Goal: Register for event/course

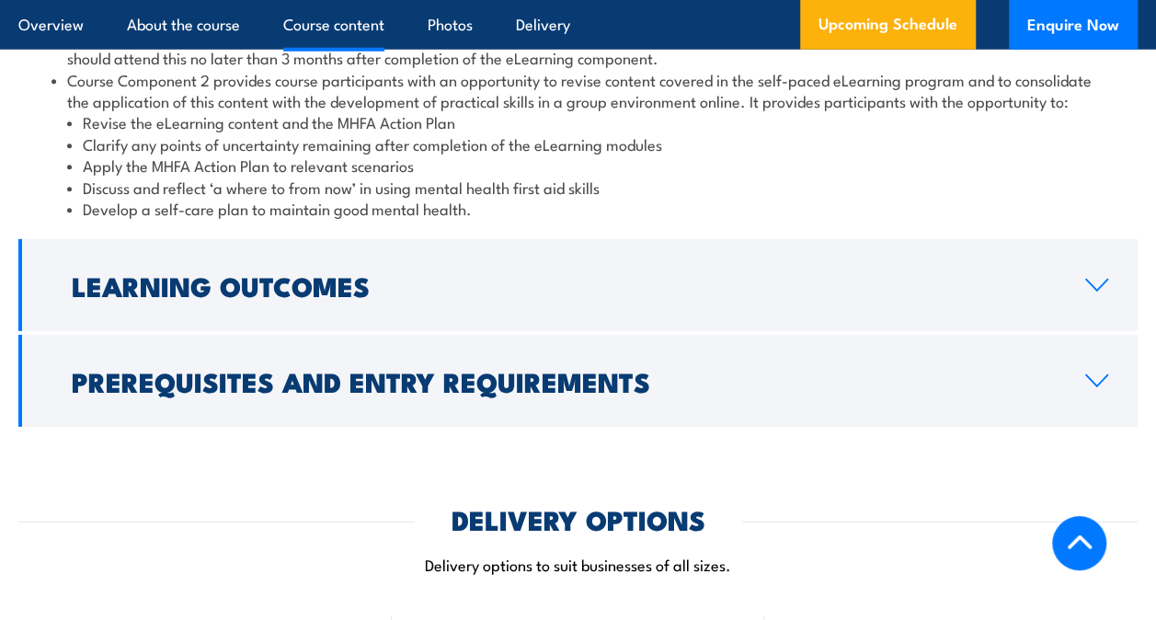
scroll to position [2627, 0]
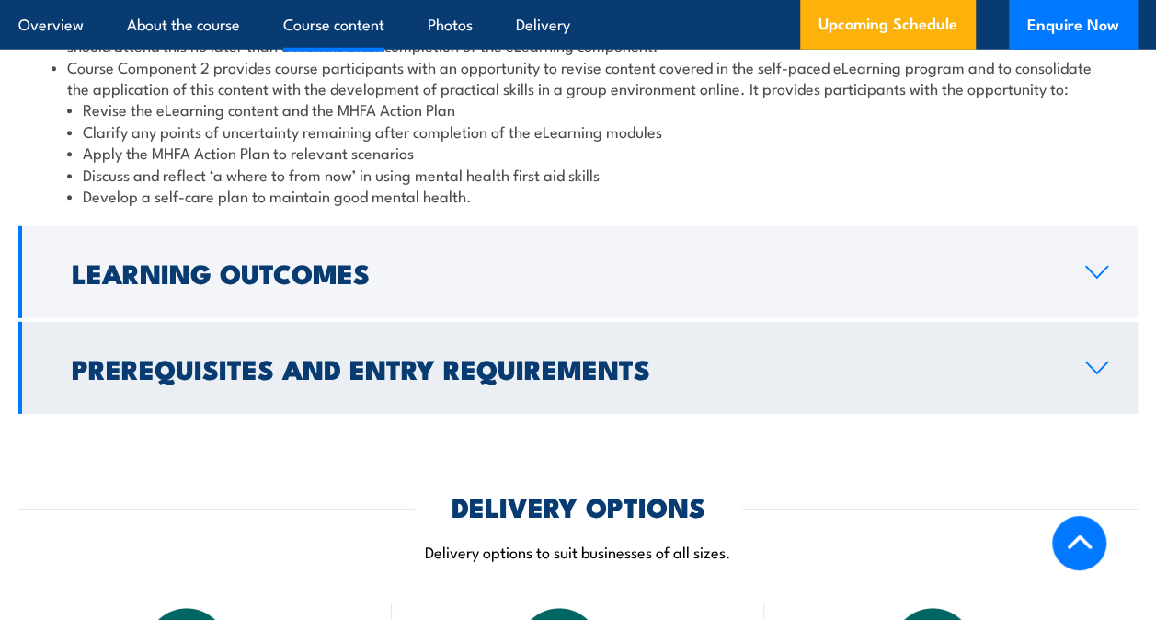
click at [584, 356] on h2 "Prerequisites and Entry Requirements" at bounding box center [564, 368] width 984 height 24
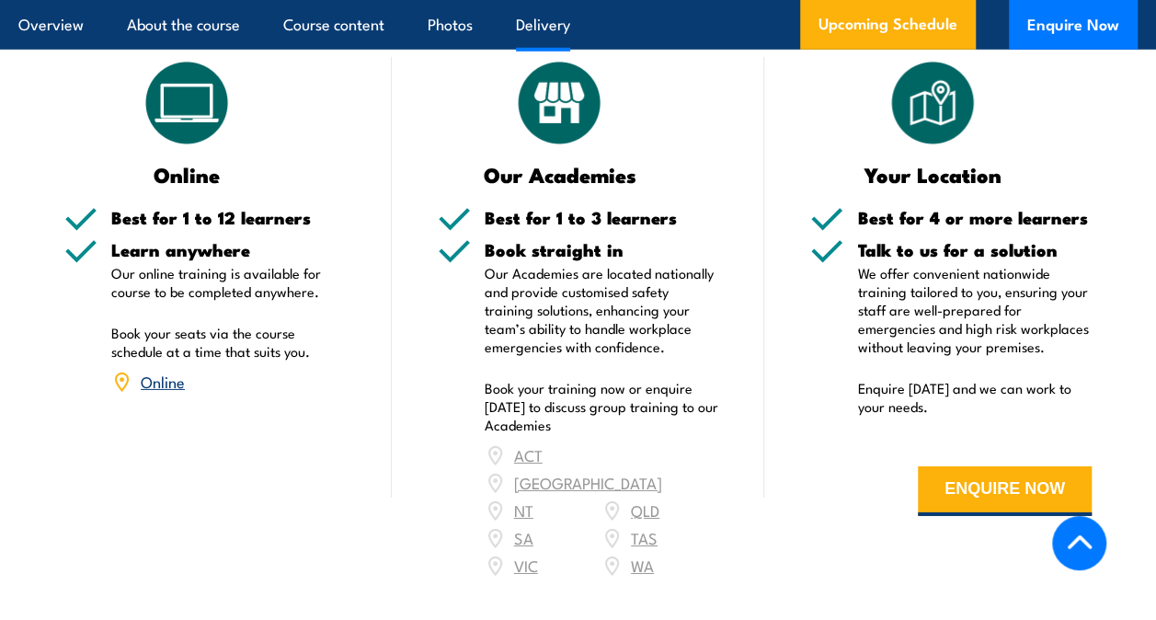
scroll to position [2758, 0]
click at [169, 370] on link "Online" at bounding box center [163, 381] width 44 height 22
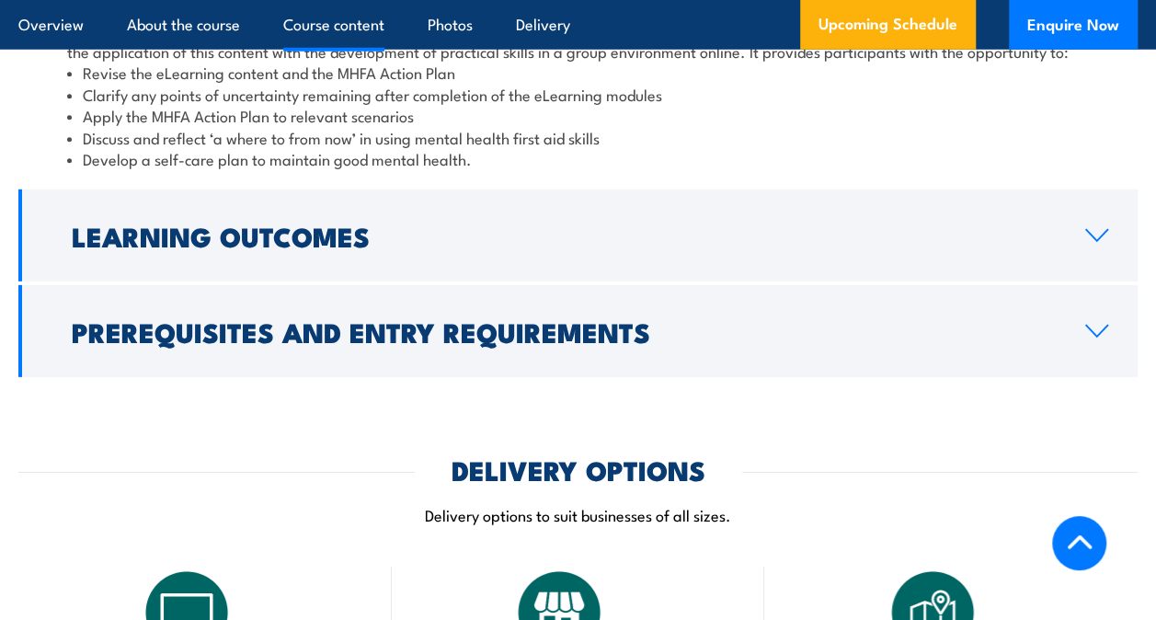
scroll to position [2524, 0]
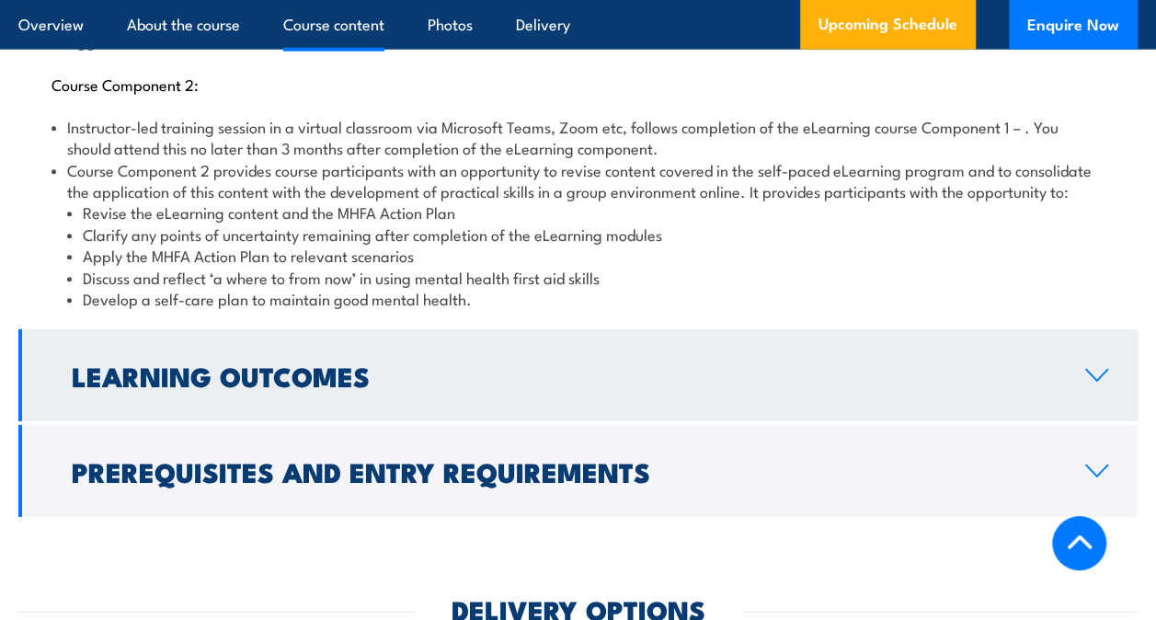
click at [438, 363] on h2 "Learning Outcomes" at bounding box center [564, 375] width 984 height 24
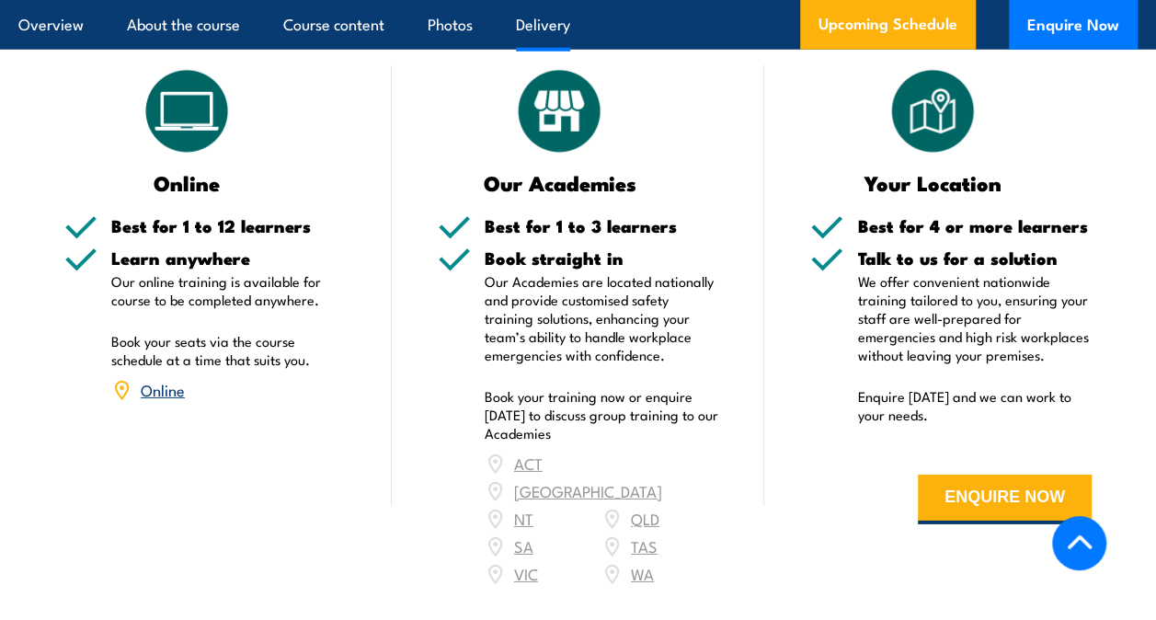
scroll to position [2647, 0]
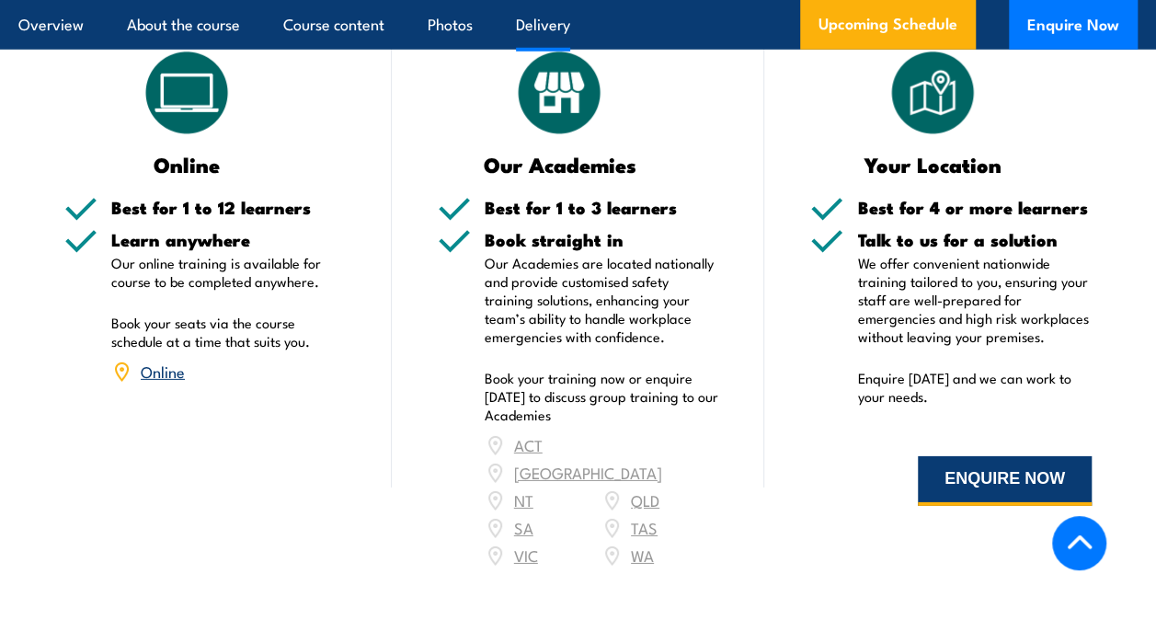
click at [1050, 456] on button "ENQUIRE NOW" at bounding box center [1005, 481] width 174 height 50
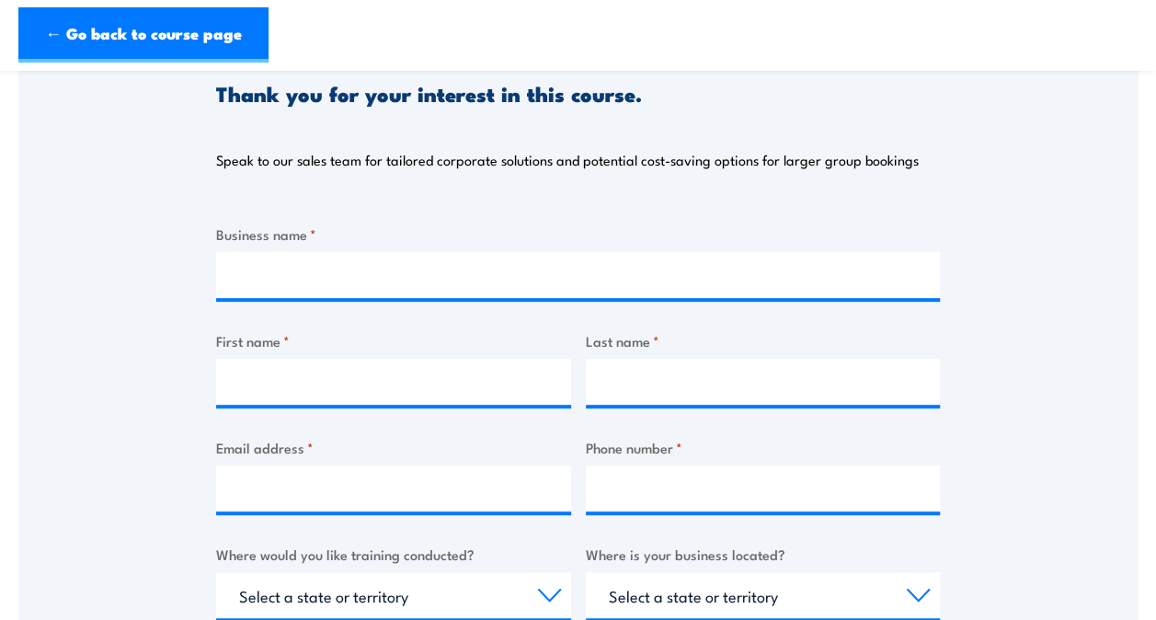
scroll to position [221, 0]
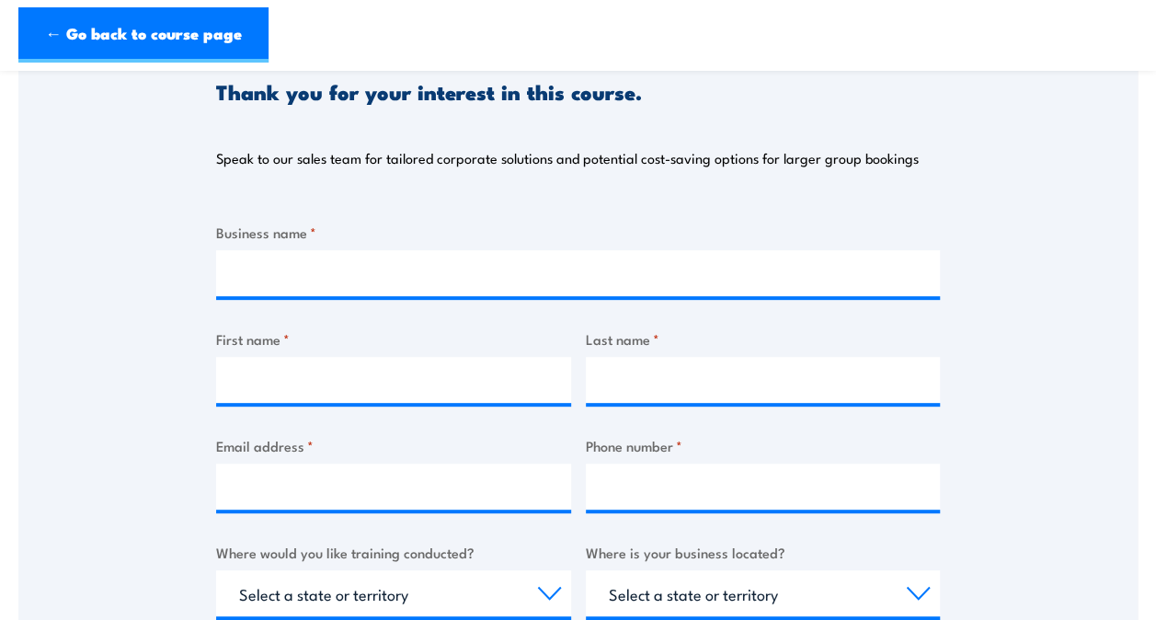
click at [81, 3] on header "← Go back to course page" at bounding box center [578, 35] width 1156 height 71
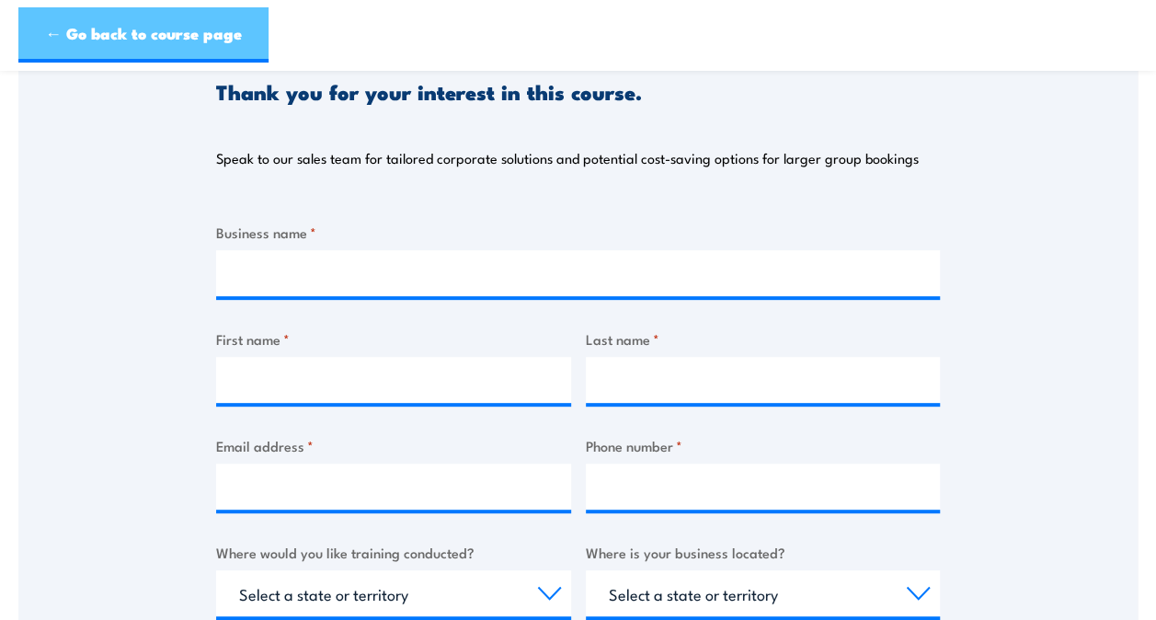
click at [86, 23] on link "← Go back to course page" at bounding box center [143, 34] width 250 height 55
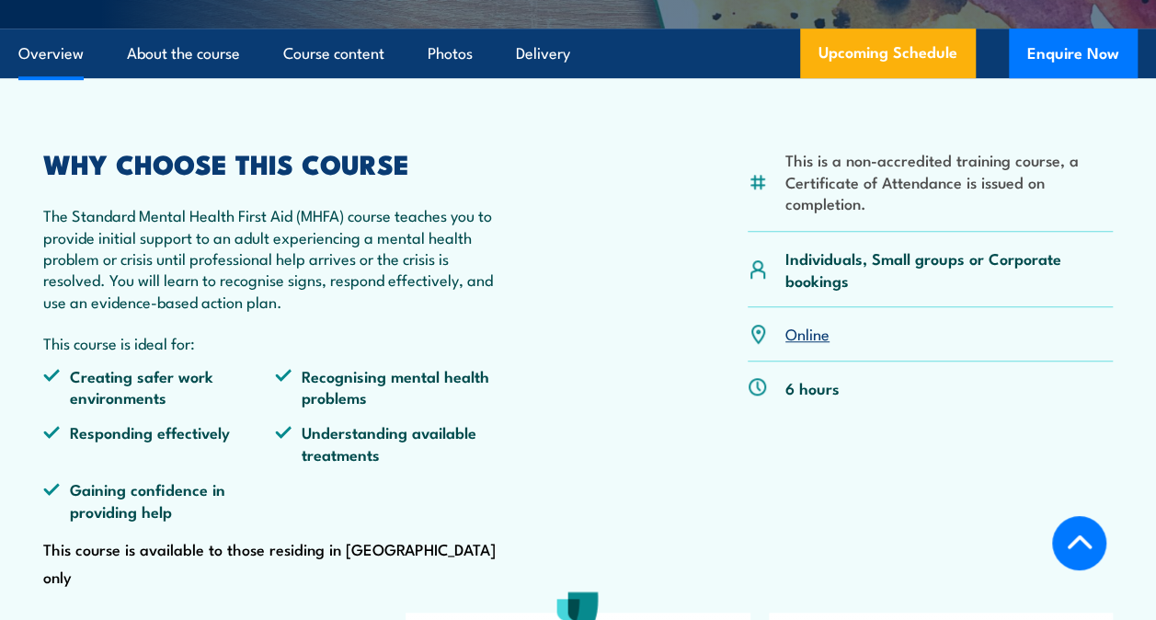
scroll to position [557, 0]
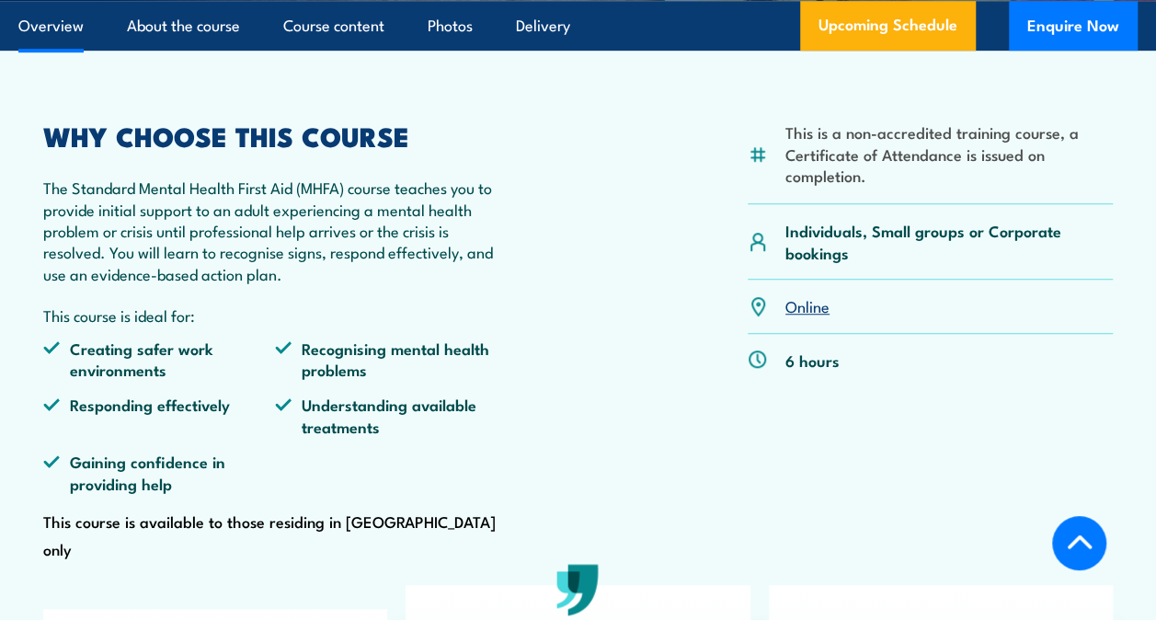
click at [808, 316] on link "Online" at bounding box center [808, 305] width 44 height 22
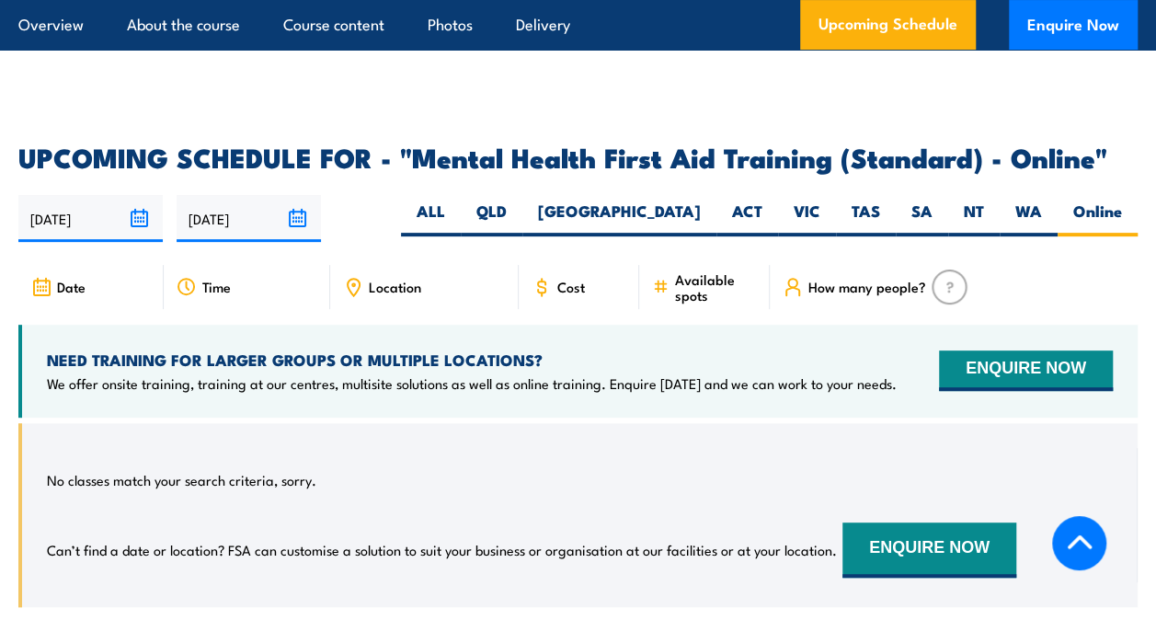
scroll to position [3779, 0]
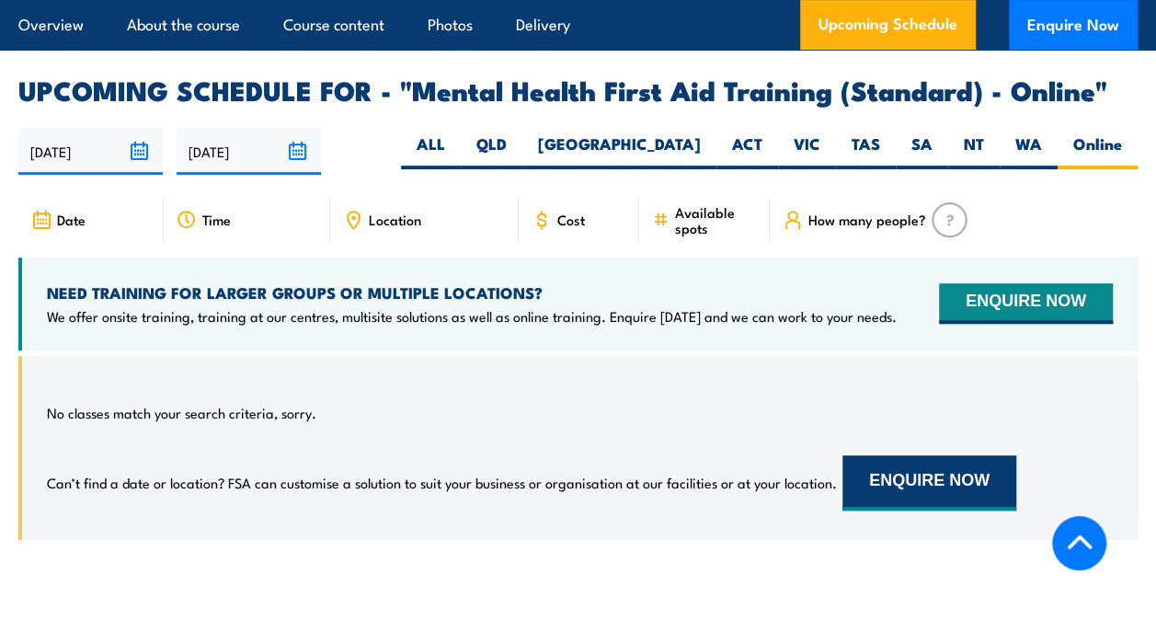
click at [870, 455] on button "ENQUIRE NOW" at bounding box center [930, 482] width 174 height 55
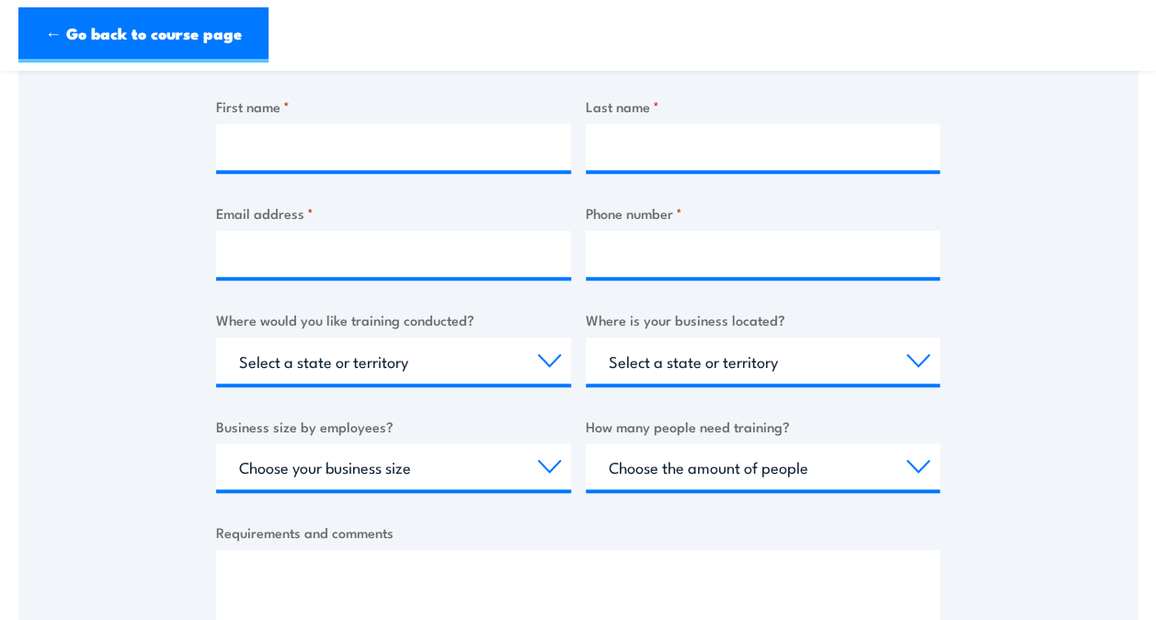
scroll to position [498, 0]
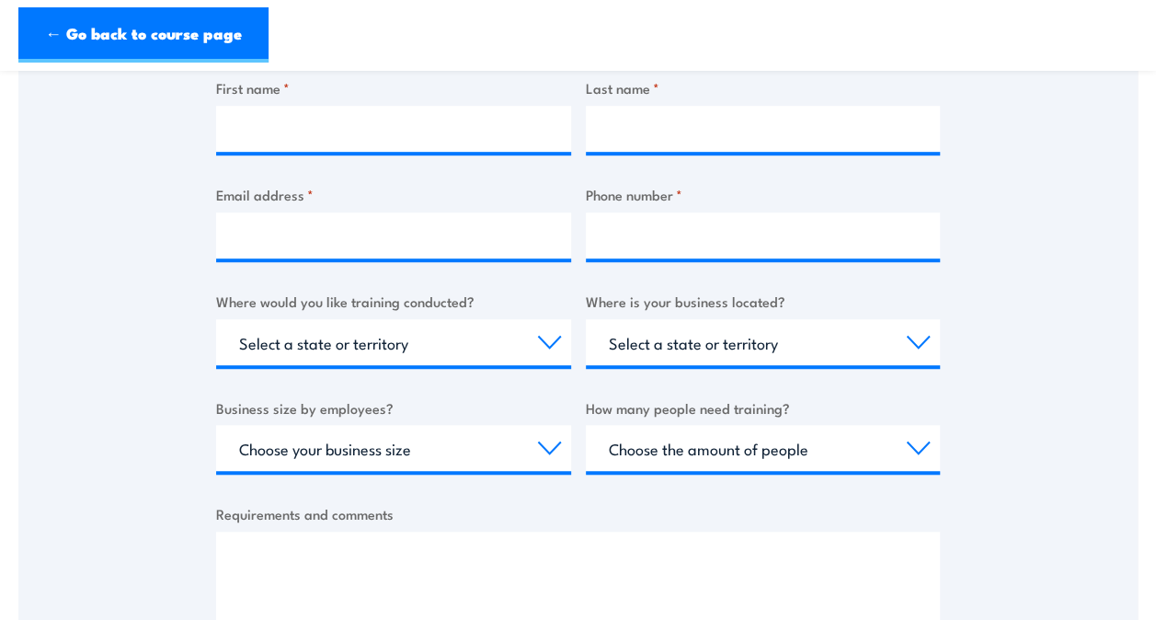
click at [545, 365] on div "Select a state or territory Nationally - multiple locations [GEOGRAPHIC_DATA] […" at bounding box center [393, 342] width 355 height 46
click at [546, 348] on select "Select a state or territory Nationally - multiple locations QLD NSW VIC SA ACT …" at bounding box center [393, 342] width 355 height 46
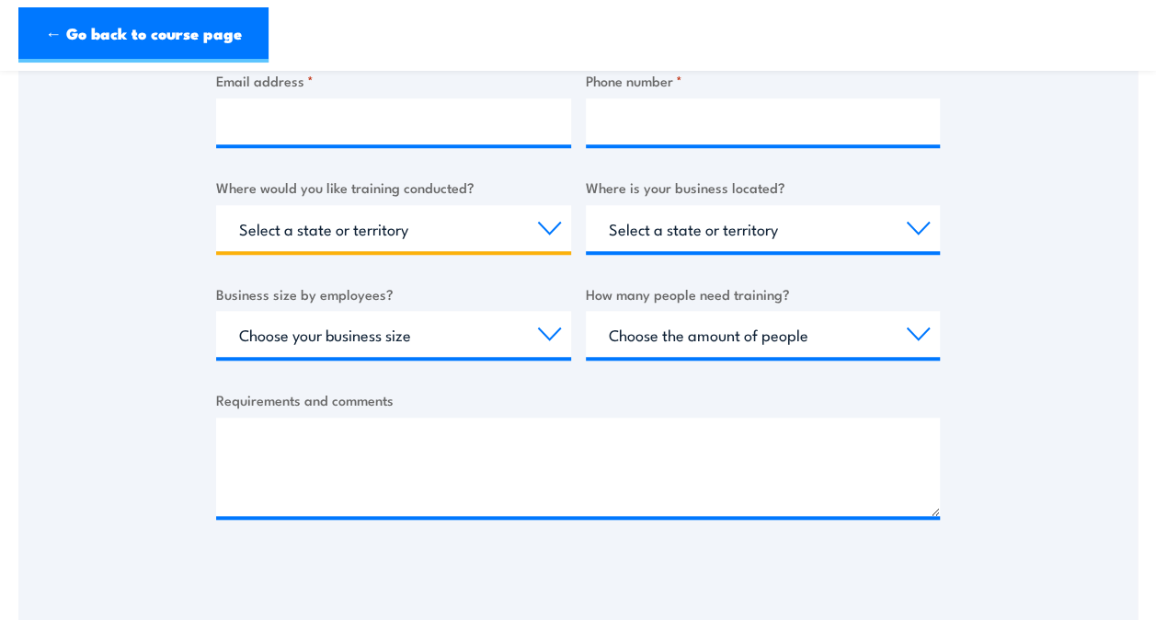
scroll to position [697, 0]
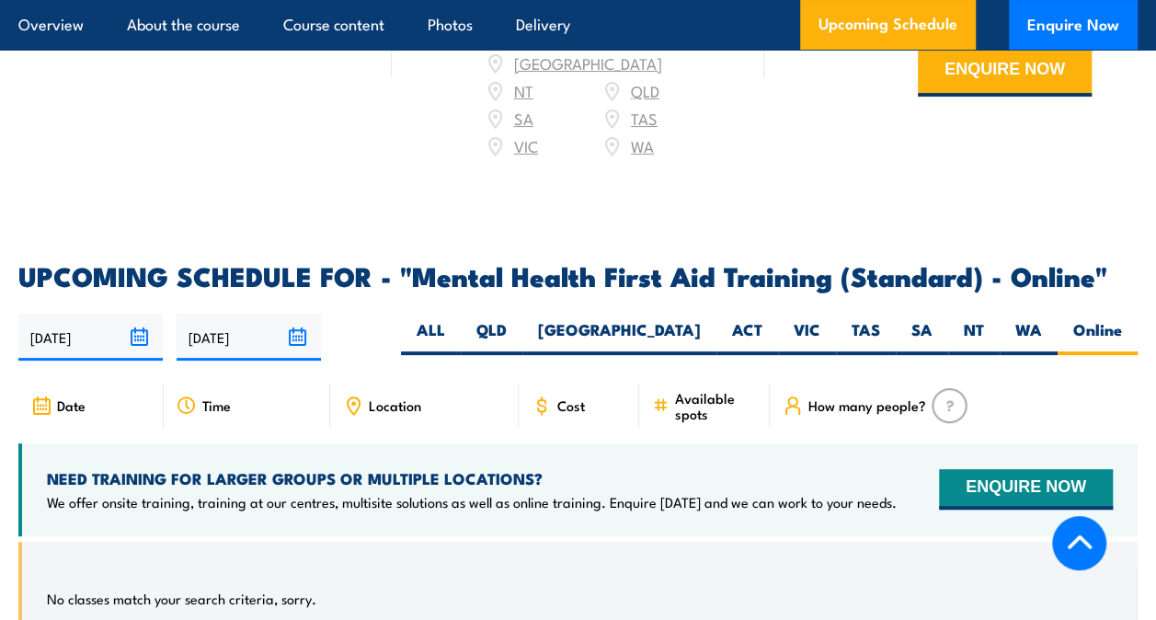
scroll to position [3597, 0]
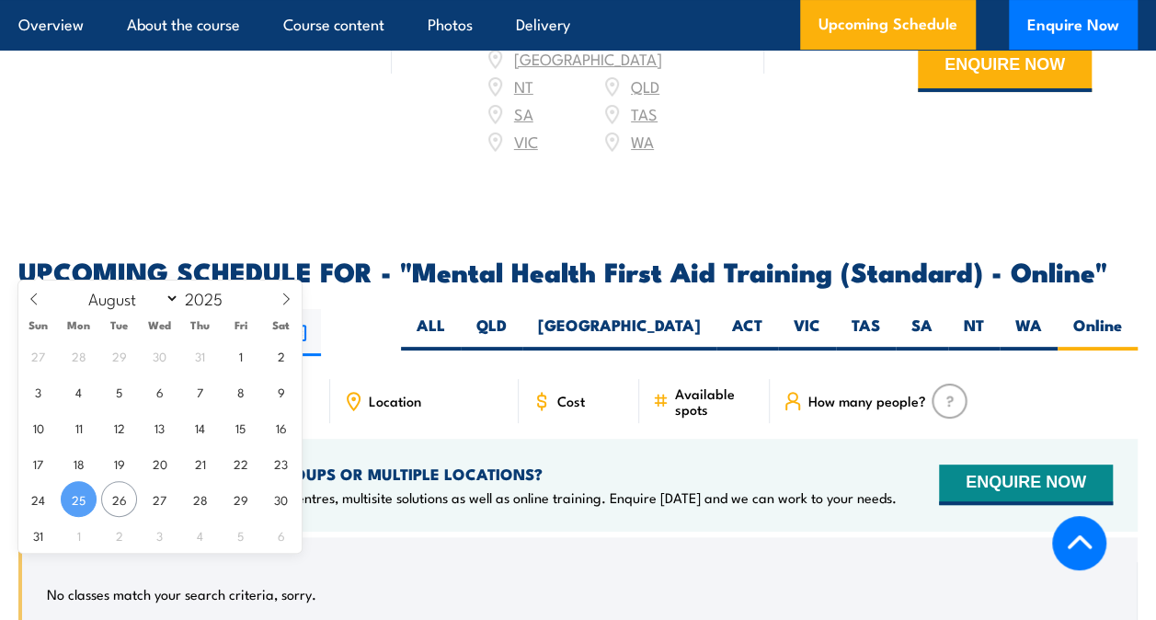
click at [61, 309] on input "[DATE]" at bounding box center [90, 332] width 144 height 47
click at [88, 503] on span "25" at bounding box center [79, 499] width 36 height 36
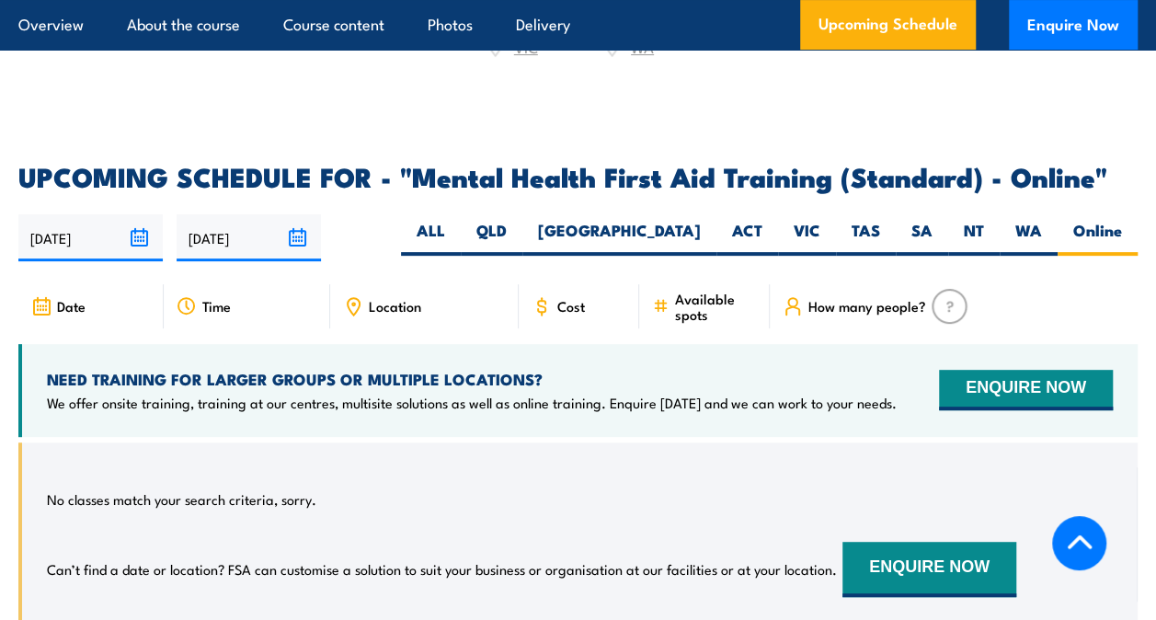
scroll to position [3690, 0]
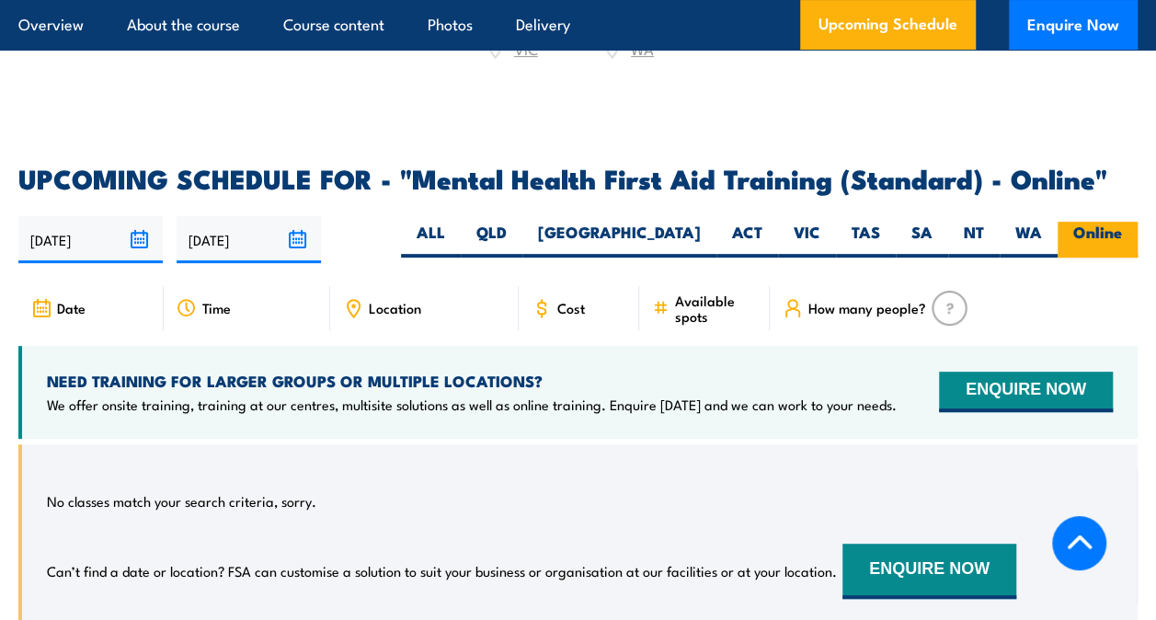
click at [1065, 222] on label "Online" at bounding box center [1098, 240] width 80 height 36
click at [1122, 222] on input "Online" at bounding box center [1128, 228] width 12 height 12
click at [1116, 222] on label "Online" at bounding box center [1098, 240] width 80 height 36
click at [1122, 222] on input "Online" at bounding box center [1128, 228] width 12 height 12
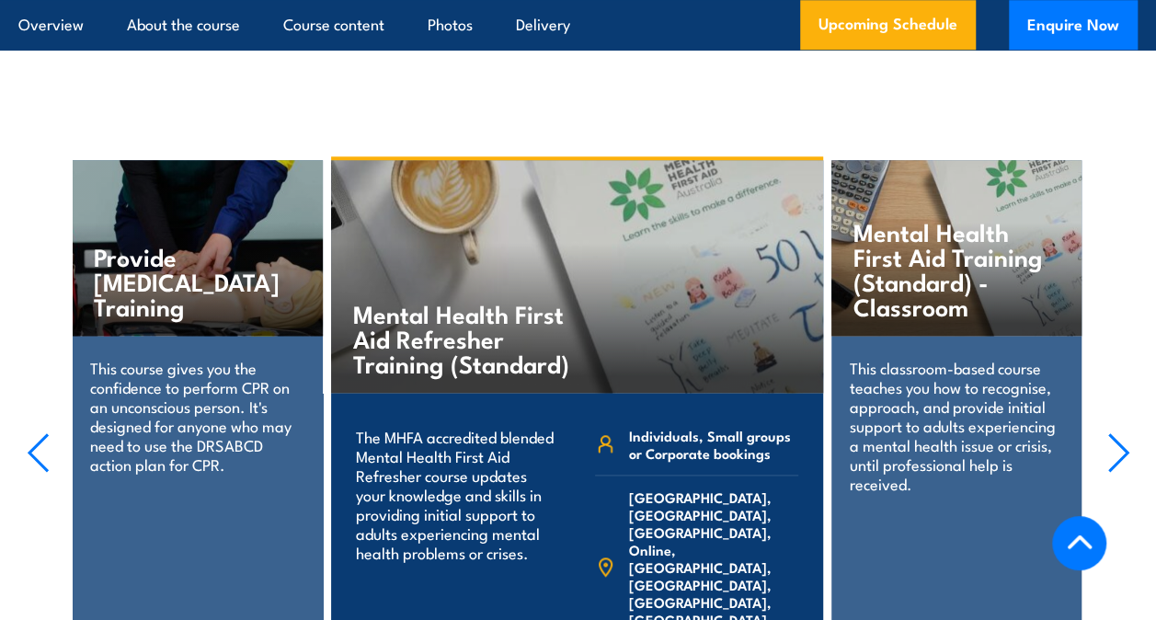
scroll to position [4294, 0]
click at [1114, 434] on icon "button" at bounding box center [1118, 452] width 18 height 37
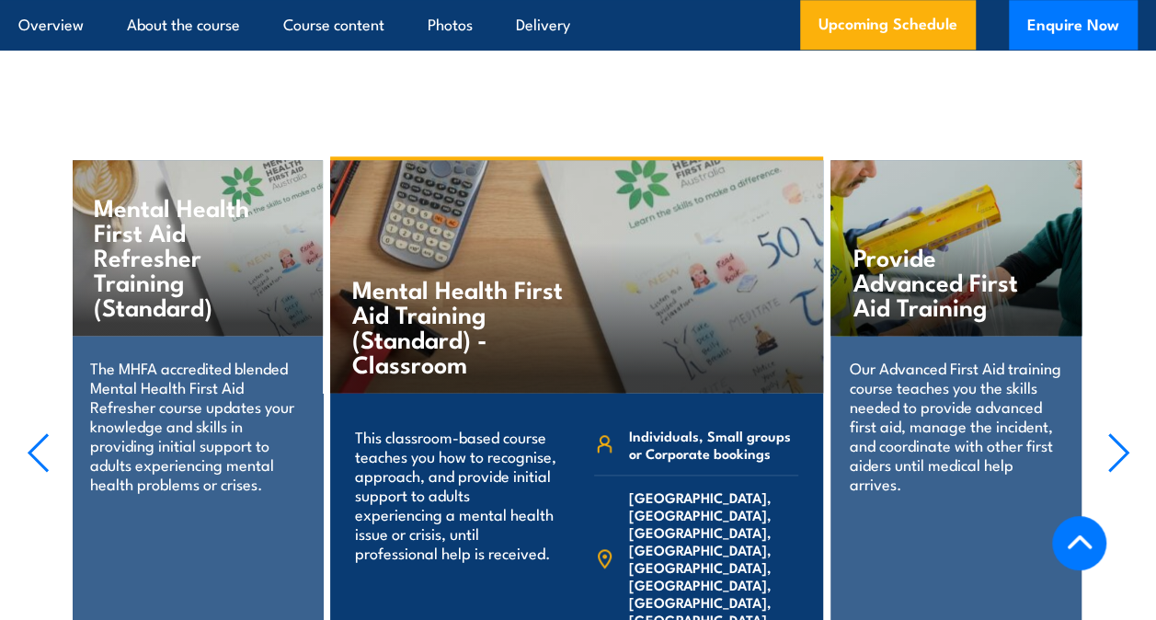
click at [1114, 434] on icon "button" at bounding box center [1118, 452] width 18 height 37
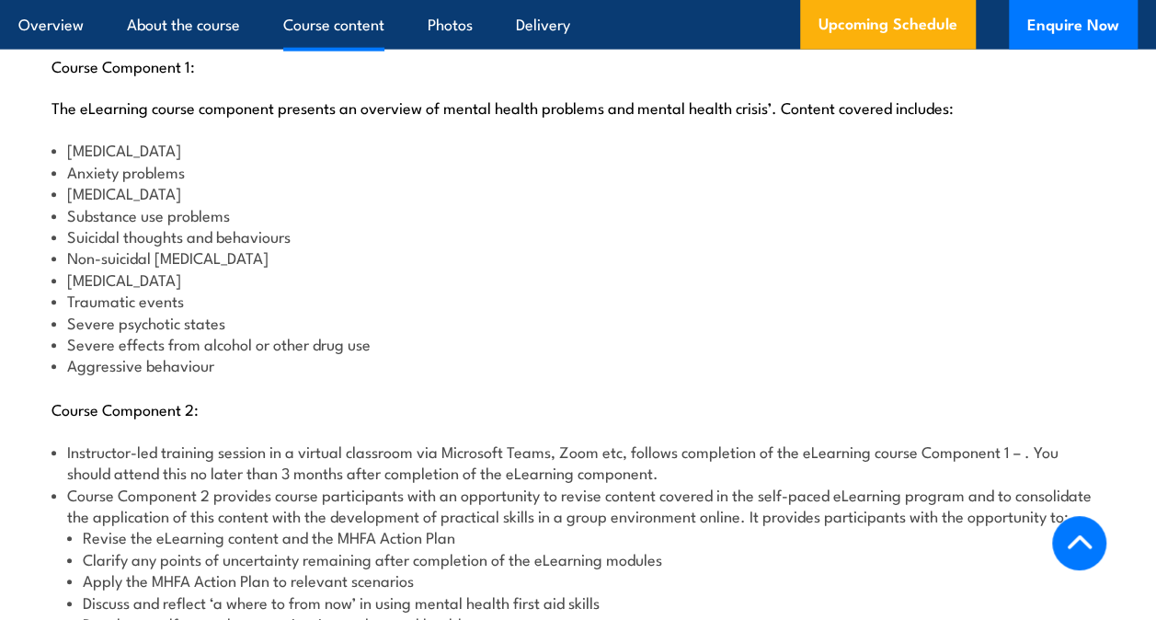
scroll to position [2200, 0]
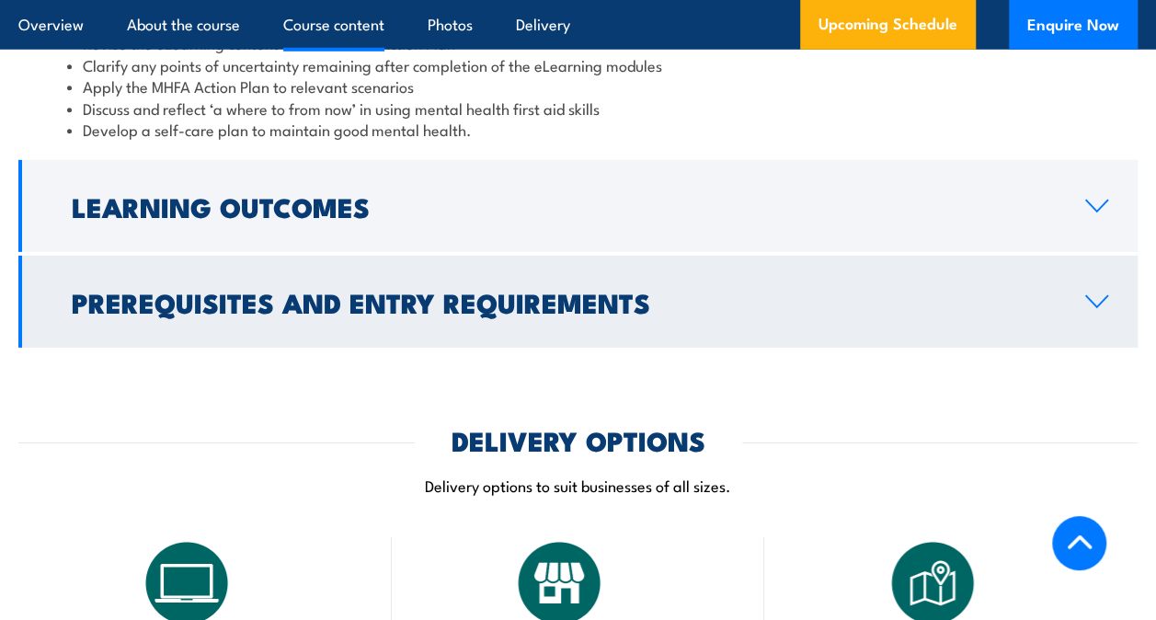
click at [522, 290] on h2 "Prerequisites and Entry Requirements" at bounding box center [564, 302] width 984 height 24
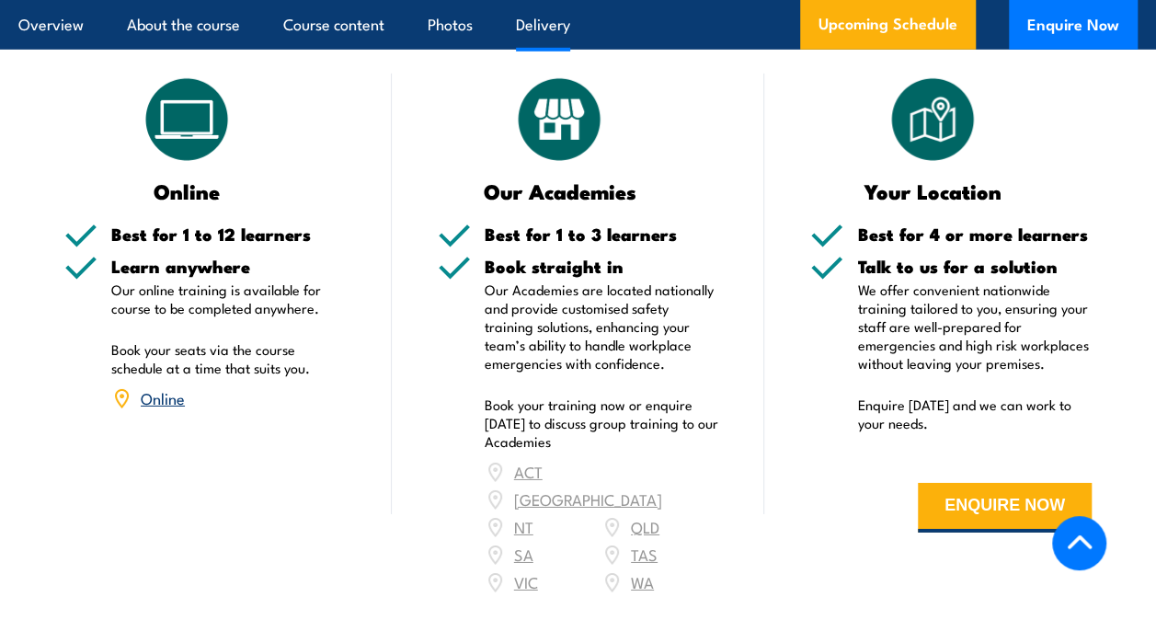
scroll to position [2756, 0]
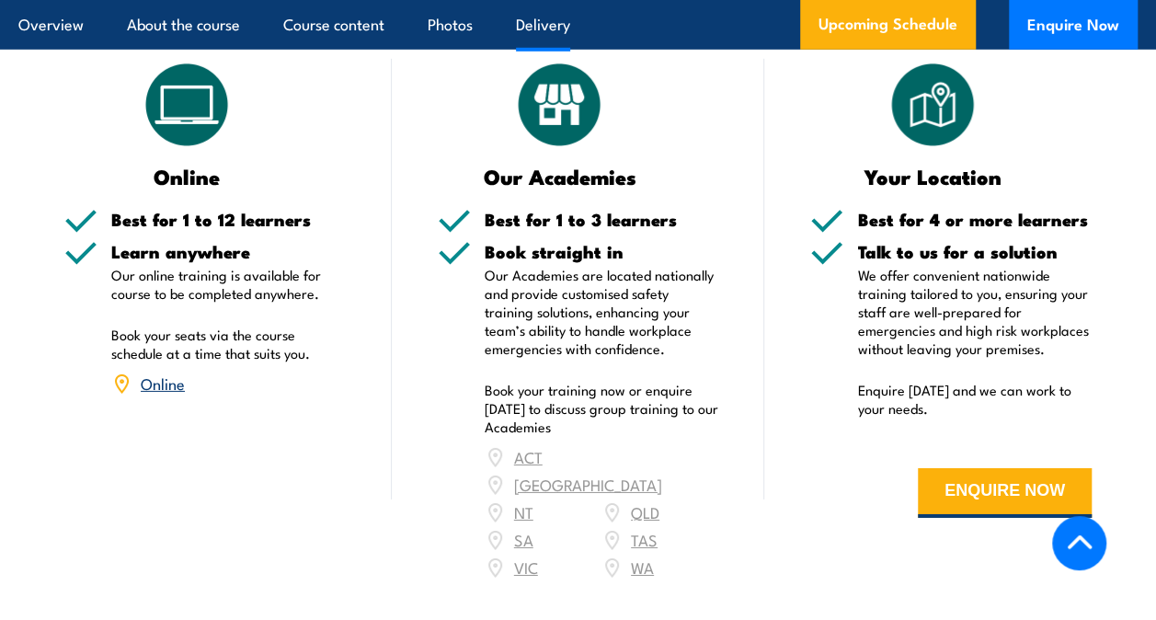
click at [162, 372] on link "Online" at bounding box center [163, 383] width 44 height 22
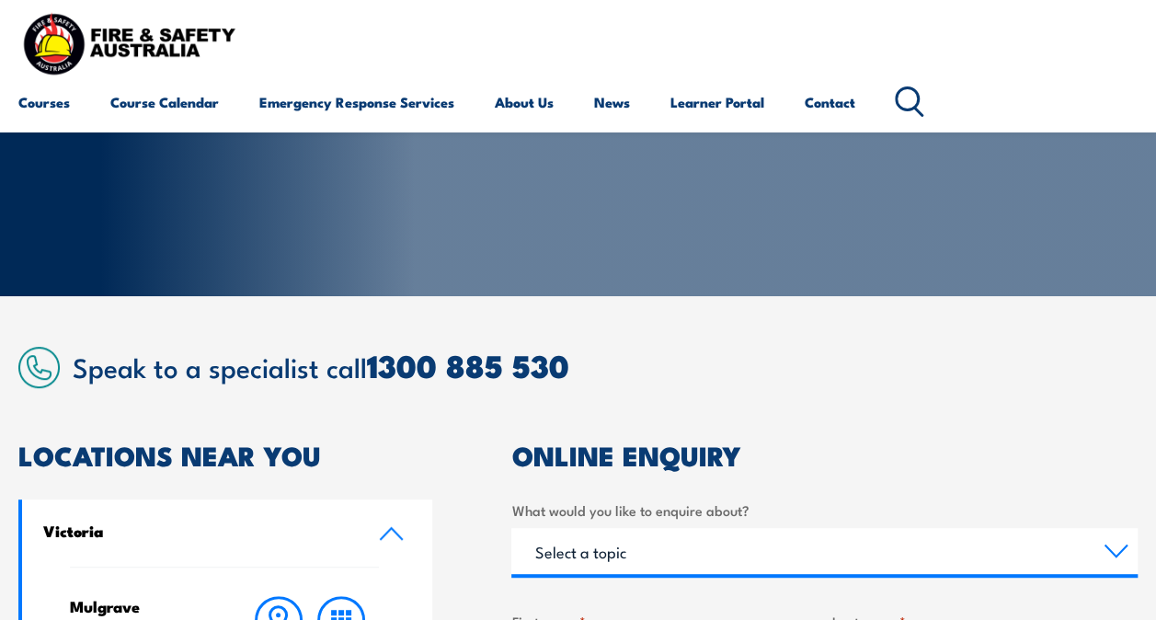
scroll to position [179, 0]
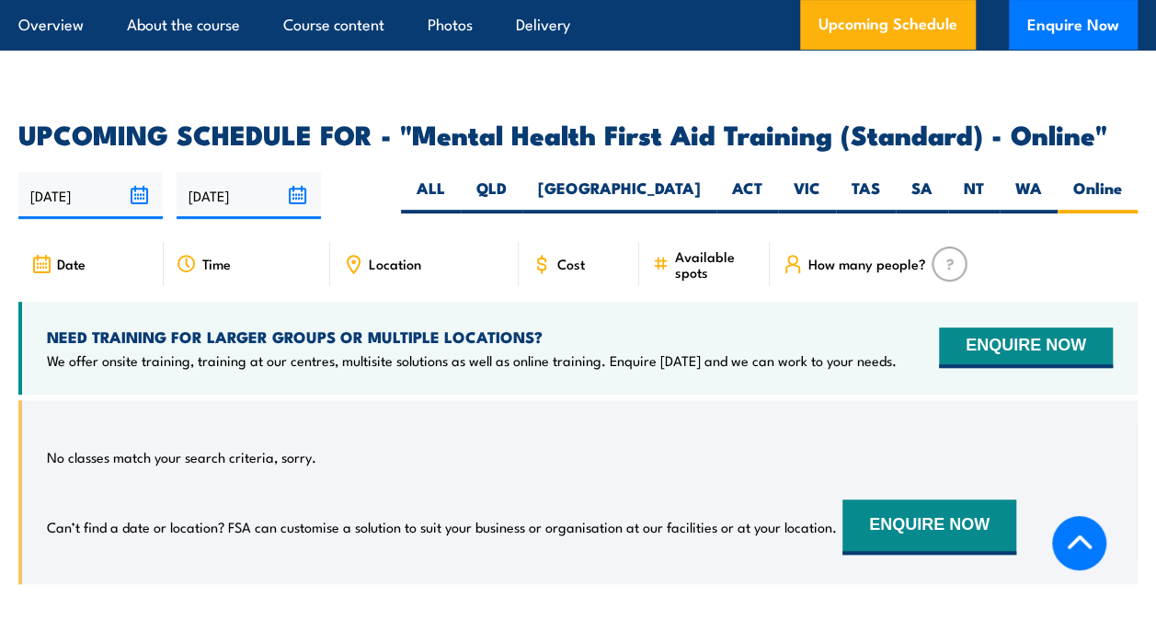
scroll to position [3734, 0]
